Goal: Task Accomplishment & Management: Complete application form

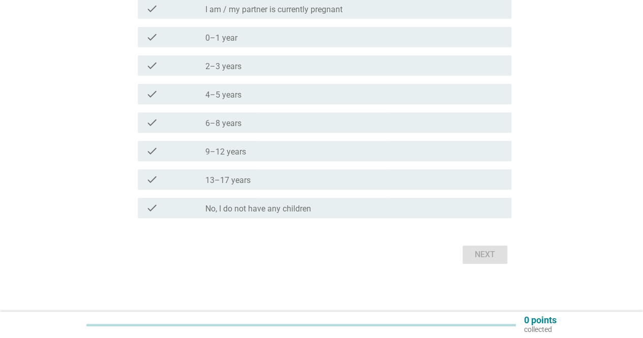
scroll to position [142, 0]
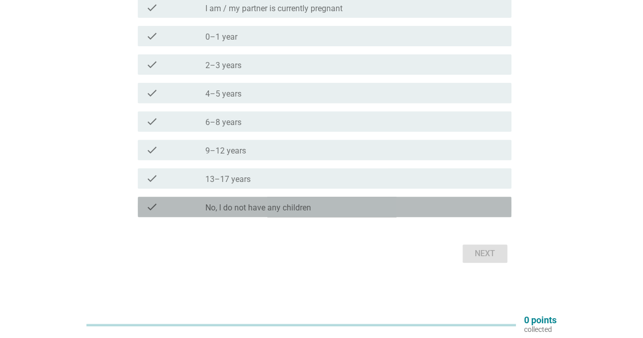
click at [259, 210] on label "No, I do not have any children" at bounding box center [258, 208] width 106 height 10
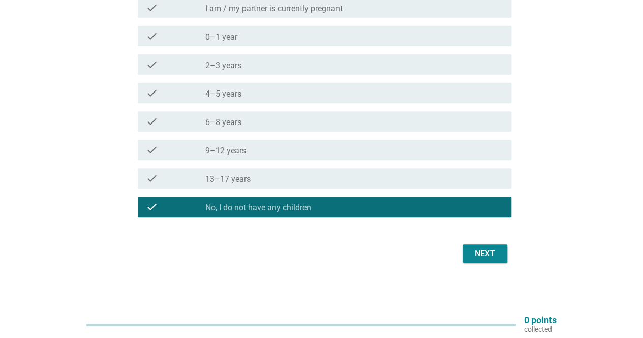
click at [492, 255] on div "Next" at bounding box center [484, 253] width 28 height 12
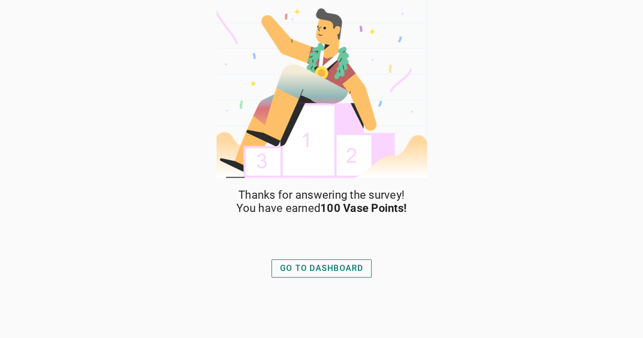
click at [316, 264] on div "GO TO DASHBOARD" at bounding box center [321, 268] width 83 height 12
click at [337, 270] on div "GO TO DASHBOARD" at bounding box center [321, 268] width 83 height 12
